Goal: Check status: Check status

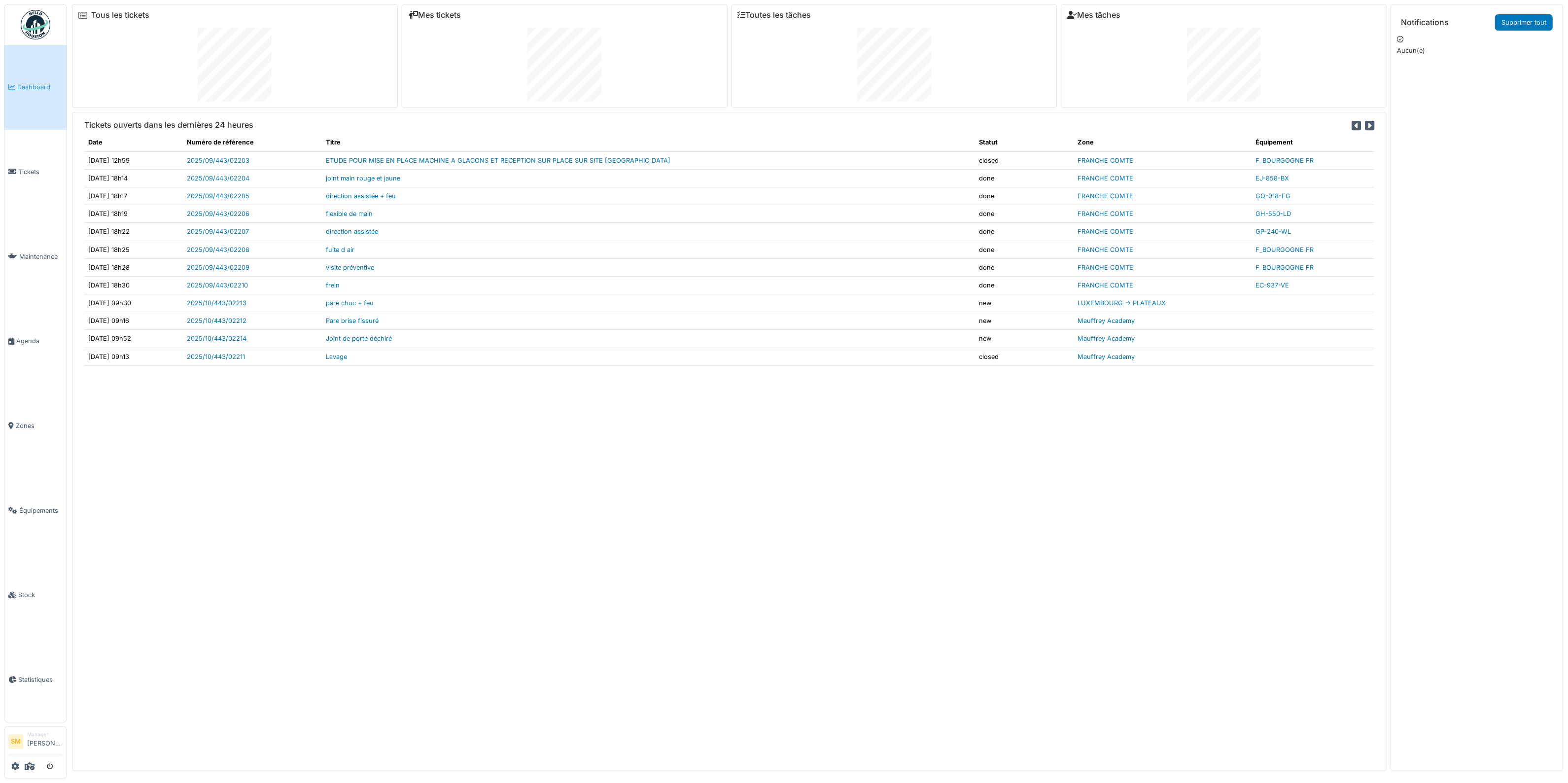
click at [43, 22] on img at bounding box center [35, 24] width 30 height 30
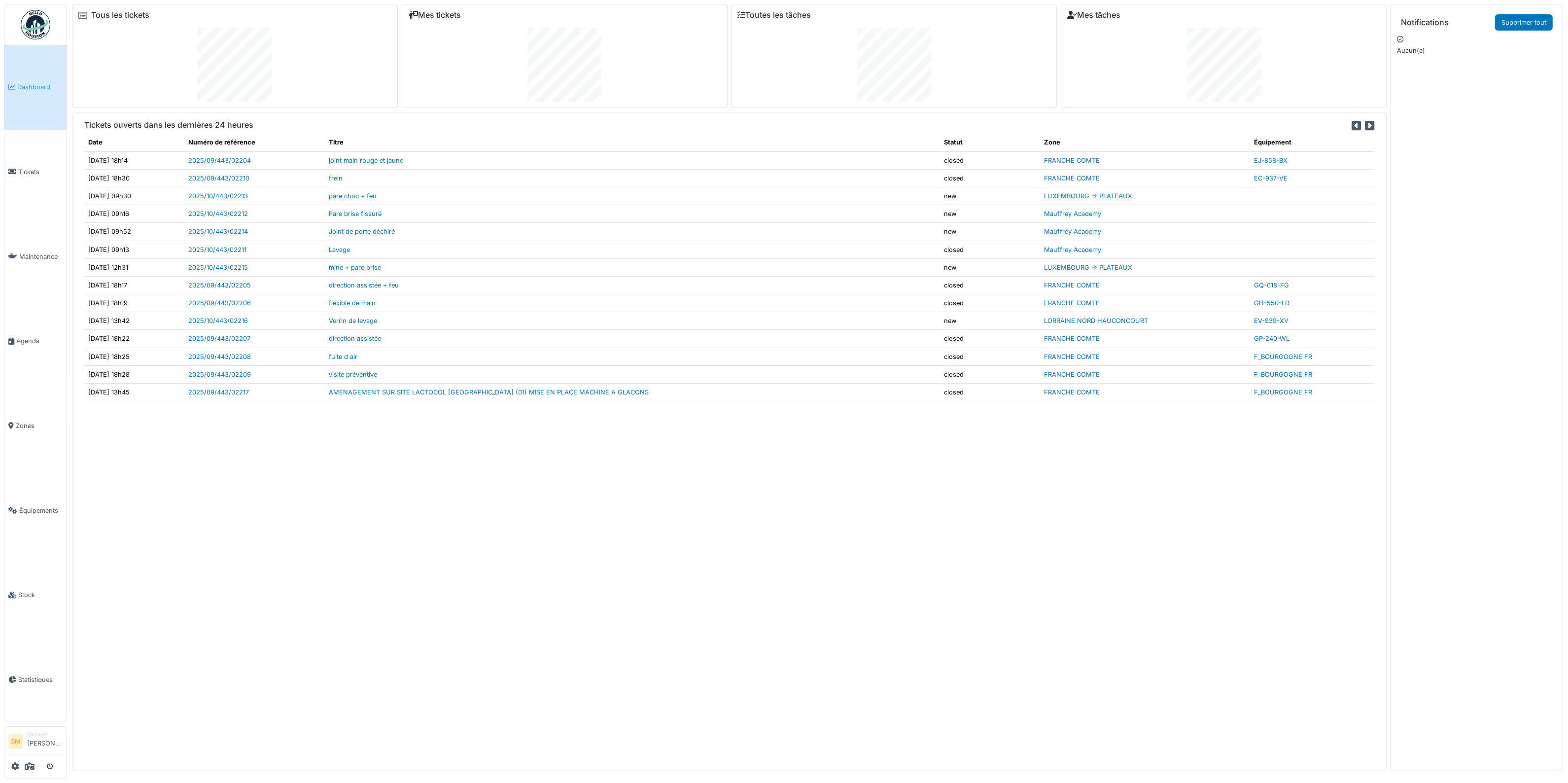
click at [878, 196] on td "pare choc + feu" at bounding box center [632, 195] width 615 height 18
click at [883, 273] on td "mine + pare brise" at bounding box center [632, 267] width 615 height 18
click at [880, 321] on td "Verrin de levage" at bounding box center [632, 321] width 615 height 18
click at [248, 321] on link "2025/10/443/02216" at bounding box center [218, 321] width 60 height 7
click at [396, 393] on link "AMENAGEMENT SUR SITE LACTOCOL [GEOGRAPHIC_DATA] (01) MISE EN PLACE MACHINE A GL…" at bounding box center [489, 392] width 320 height 7
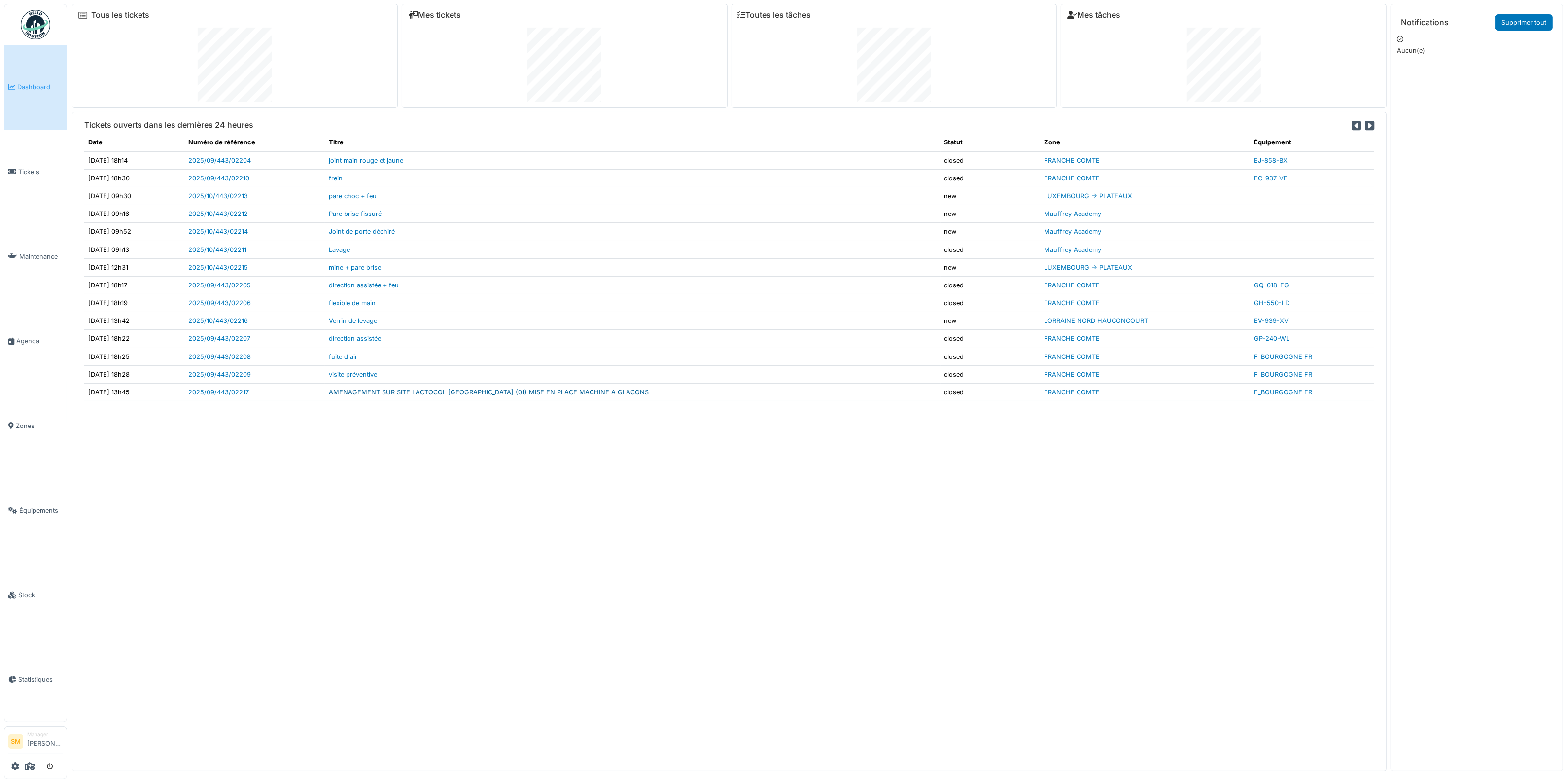
click at [502, 393] on link "AMENAGEMENT SUR SITE LACTOCOL ST MARTIN DU MONT (01) MISE EN PLACE MACHINE A GL…" at bounding box center [489, 392] width 320 height 7
